Goal: Navigation & Orientation: Find specific page/section

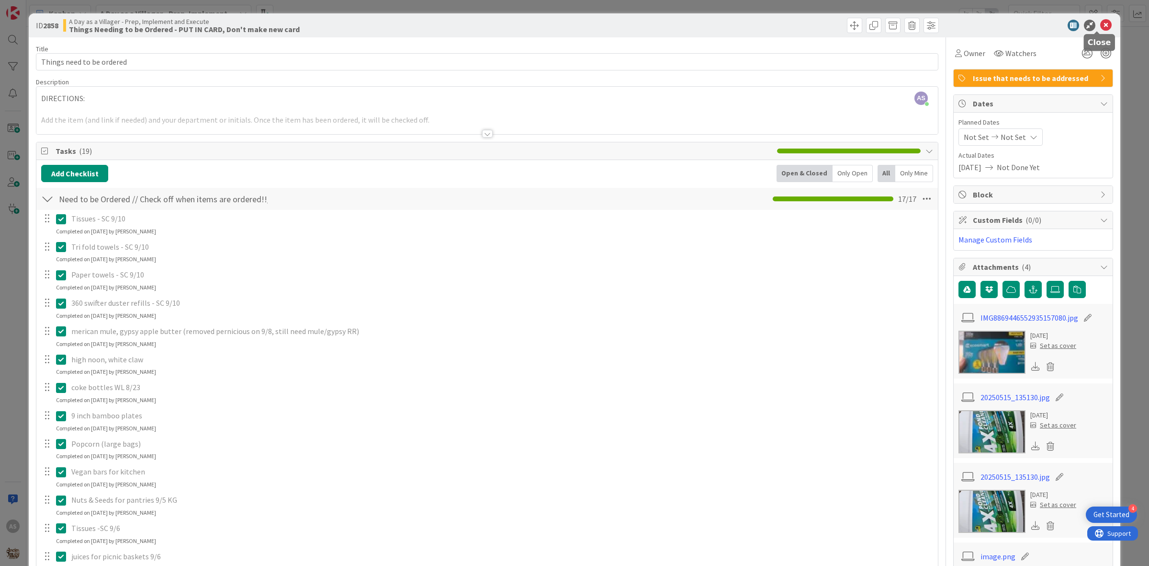
click at [1098, 18] on div "ID 2858 A Day as a Villager - Prep, Implement and Execute Things Needing to be …" at bounding box center [575, 25] width 1092 height 24
click at [1101, 22] on icon at bounding box center [1106, 25] width 11 height 11
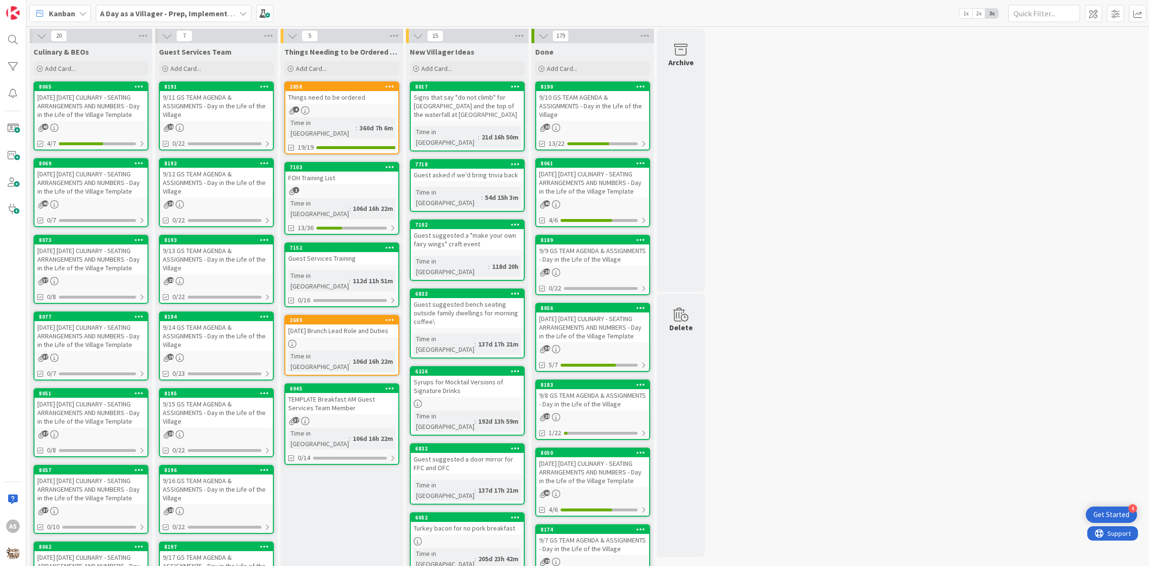
click at [96, 106] on div "[DATE] [DATE] CULINARY - SEATING ARRANGEMENTS AND NUMBERS - Day in the Life of …" at bounding box center [90, 106] width 113 height 30
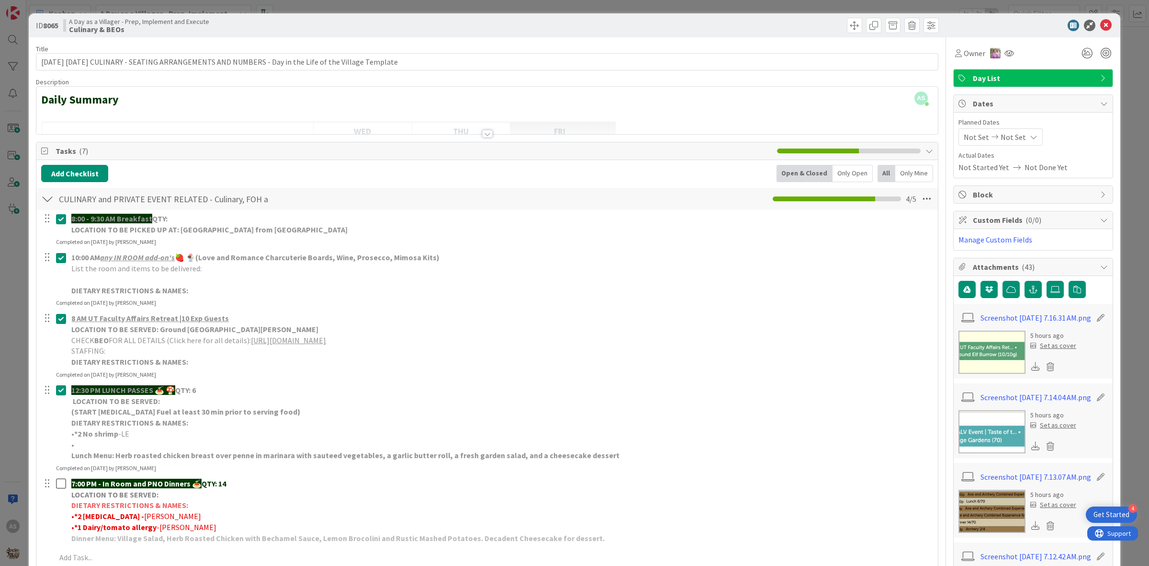
click at [293, 341] on link "[URL][DOMAIN_NAME]" at bounding box center [288, 340] width 75 height 10
click at [1101, 23] on icon at bounding box center [1106, 25] width 11 height 11
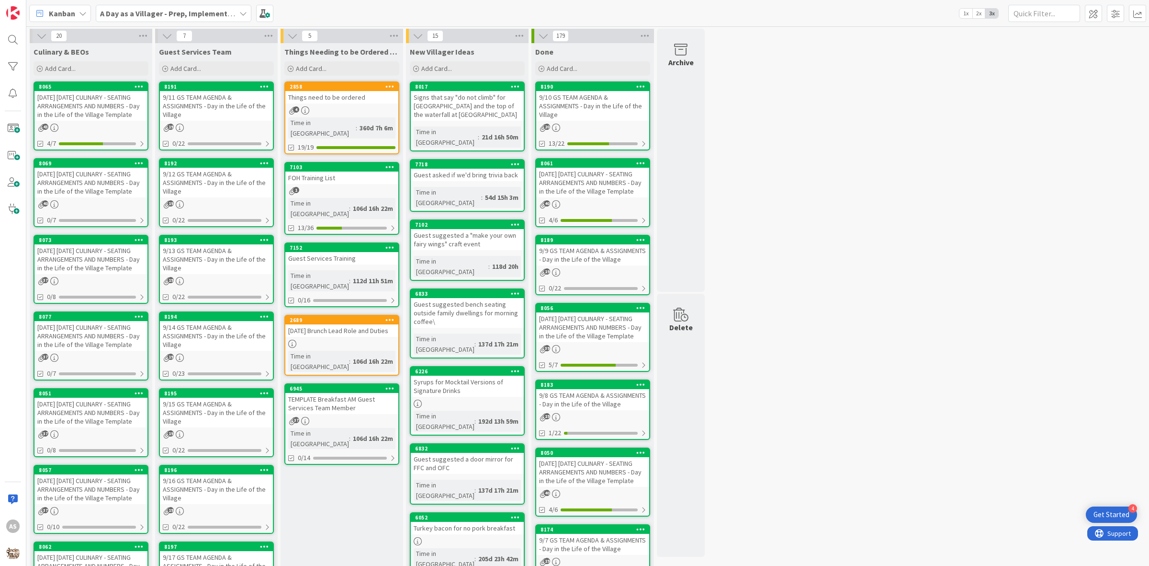
click at [764, 271] on div "20 Culinary & BEOs Add Card... 8065 [DATE] [DATE] CULINARY - SEATING ARRANGEMEN…" at bounding box center [587, 452] width 1119 height 847
click at [214, 108] on div "9/11 GS TEAM AGENDA & ASSIGNMENTS - Day in the Life of the Village" at bounding box center [216, 106] width 113 height 30
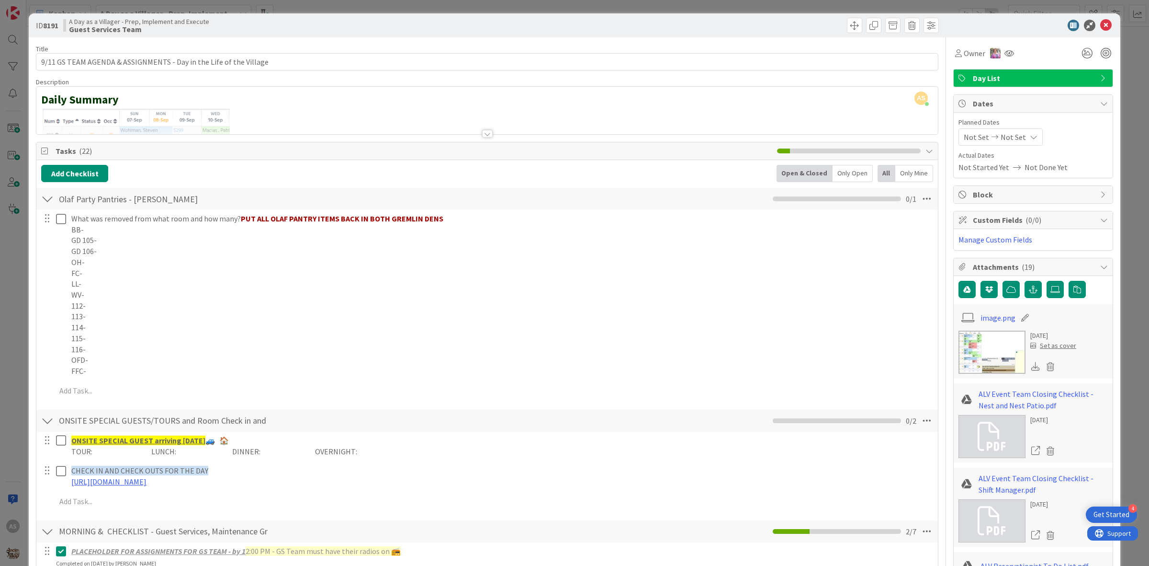
click at [49, 199] on div at bounding box center [47, 198] width 12 height 17
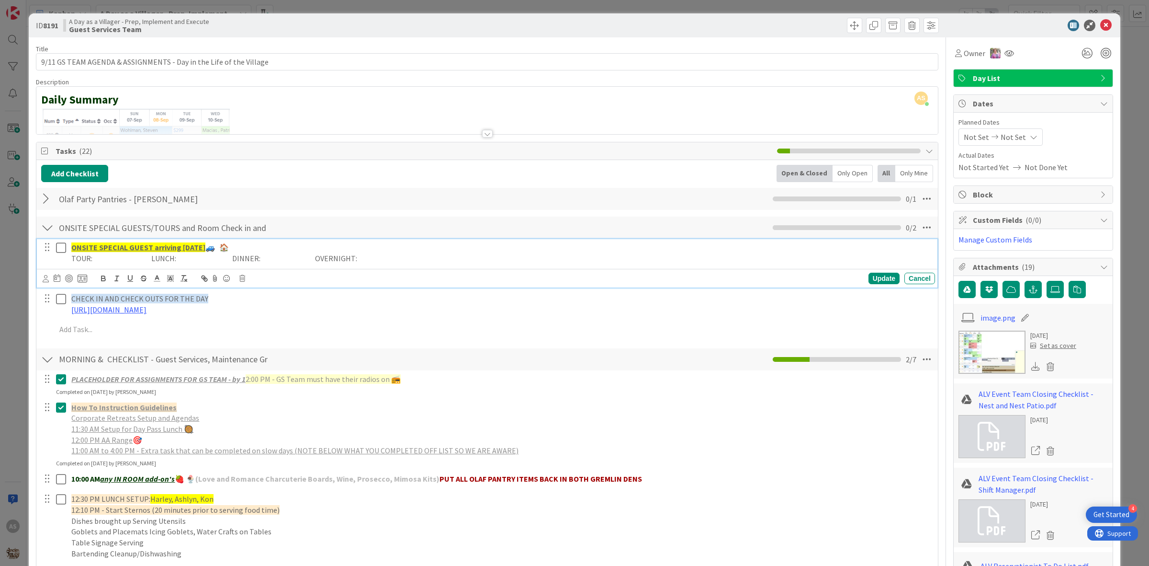
click at [58, 250] on icon at bounding box center [61, 247] width 10 height 11
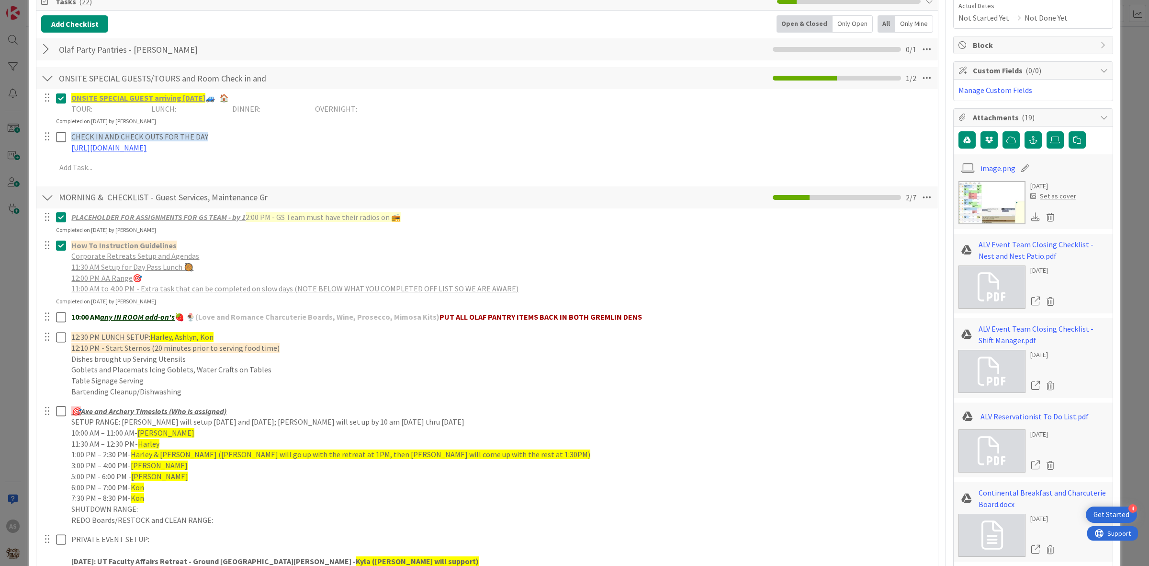
scroll to position [180, 0]
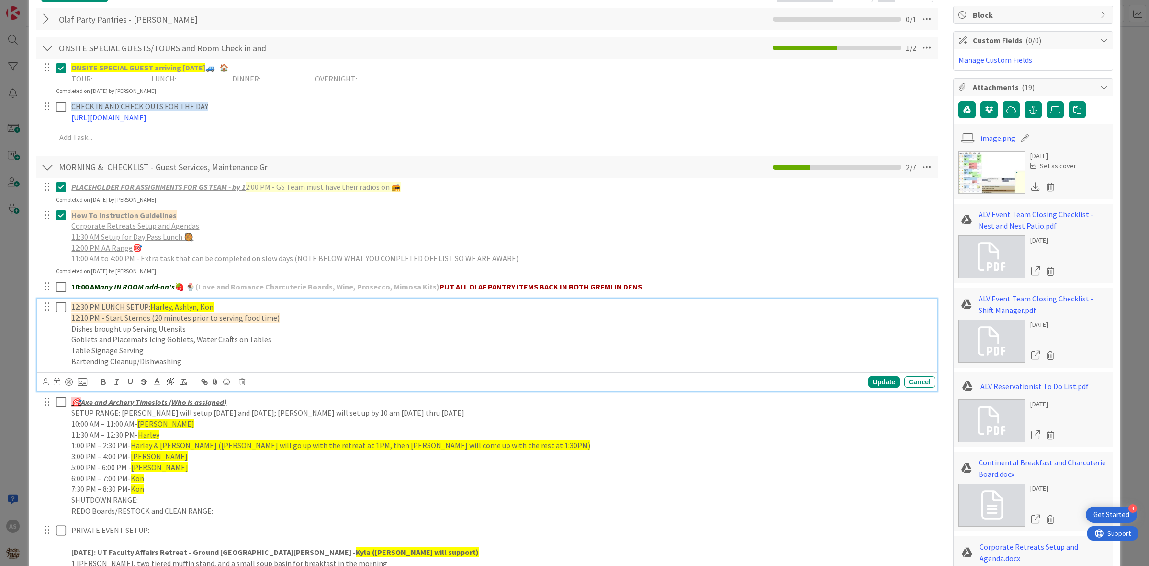
click at [57, 307] on icon at bounding box center [61, 306] width 10 height 11
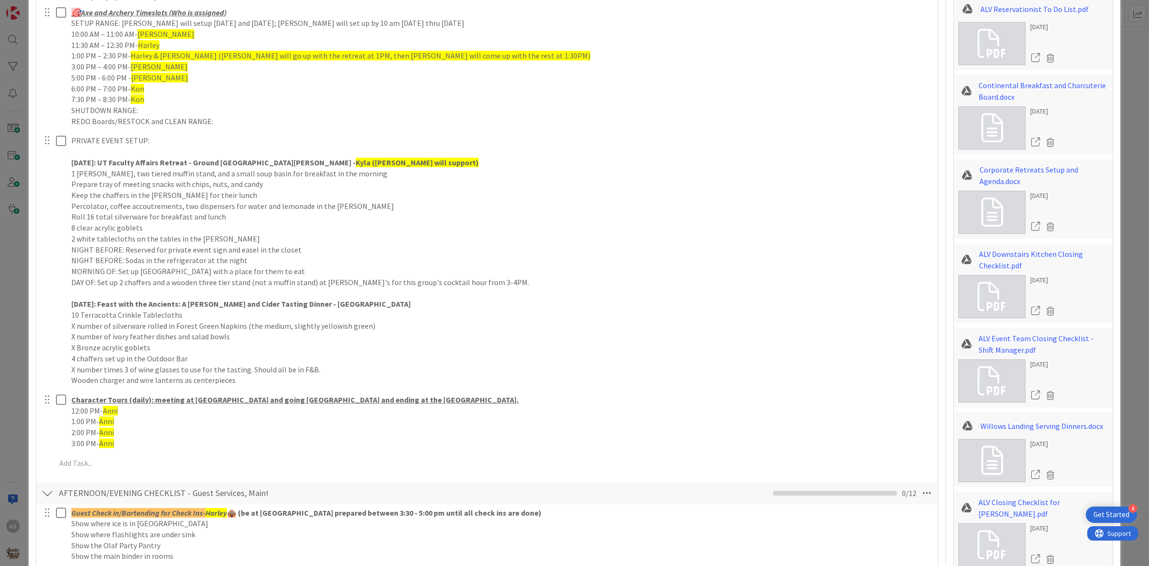
scroll to position [718, 0]
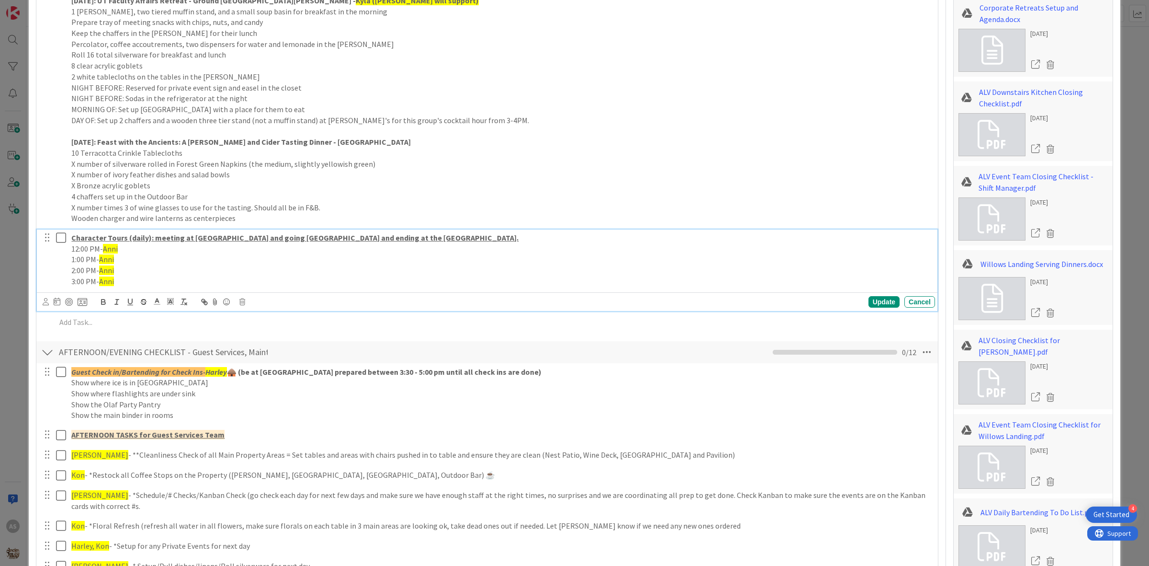
click at [60, 235] on icon at bounding box center [61, 237] width 10 height 11
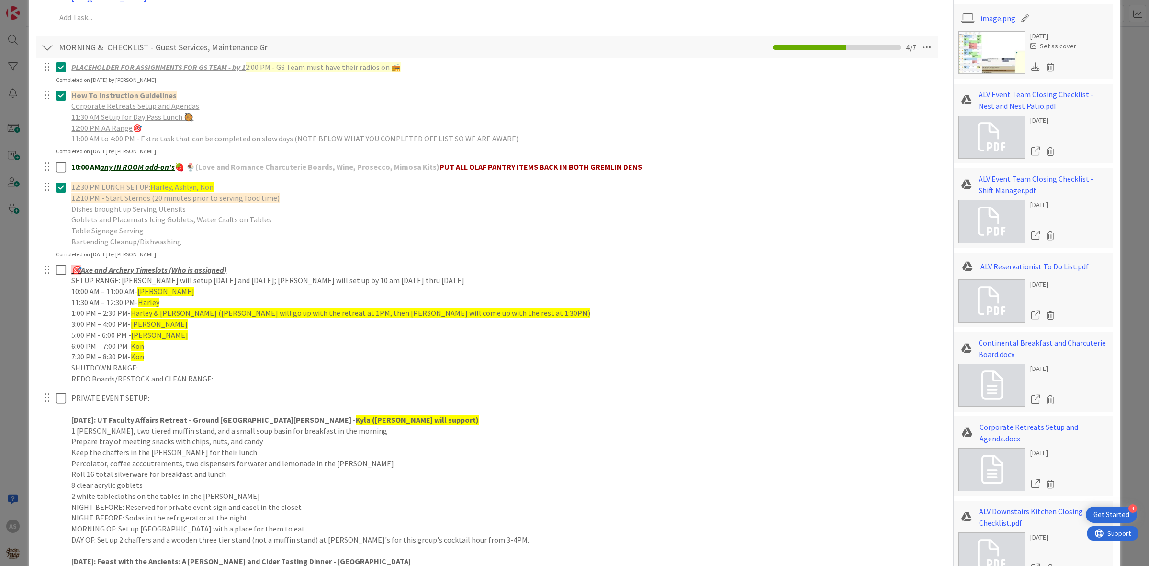
scroll to position [0, 0]
